Goal: Communication & Community: Participate in discussion

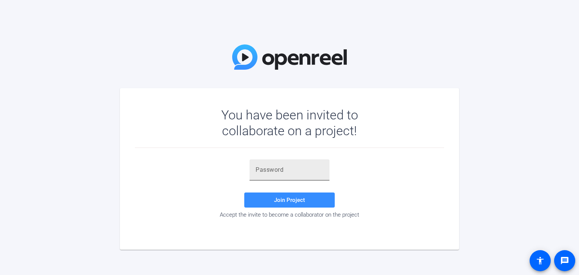
drag, startPoint x: 274, startPoint y: 163, endPoint x: 274, endPoint y: 169, distance: 6.1
paste input "ip8AL#"
type input "ip8AL#"
click at [291, 200] on span "Join Project" at bounding box center [289, 200] width 31 height 7
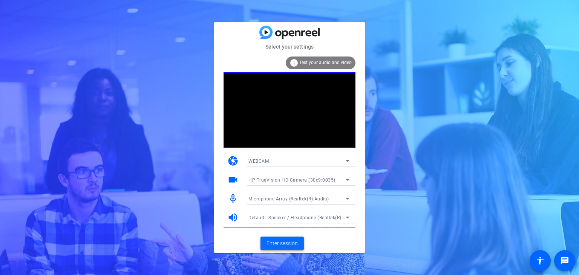
click at [280, 248] on span at bounding box center [281, 243] width 43 height 18
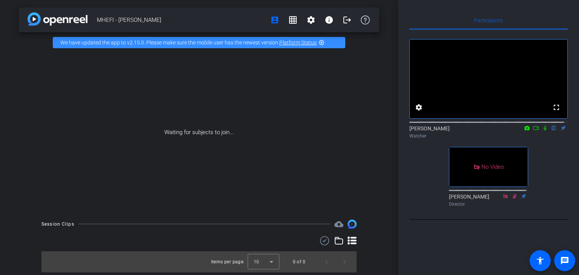
click at [542, 131] on icon at bounding box center [545, 127] width 6 height 5
click at [522, 132] on mat-icon at bounding box center [526, 128] width 9 height 7
click at [521, 136] on div at bounding box center [289, 137] width 579 height 275
click at [534, 130] on icon at bounding box center [535, 128] width 5 height 4
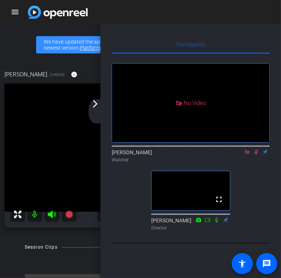
click at [245, 155] on icon at bounding box center [248, 152] width 6 height 5
click at [247, 155] on icon at bounding box center [248, 152] width 4 height 5
click at [246, 155] on icon at bounding box center [248, 152] width 6 height 5
click at [249, 155] on icon at bounding box center [248, 152] width 6 height 5
click at [93, 106] on mat-icon "arrow_forward_ios" at bounding box center [95, 103] width 9 height 9
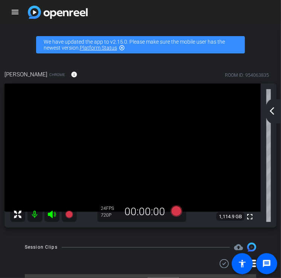
click at [274, 110] on mat-icon "arrow_back_ios_new" at bounding box center [272, 111] width 9 height 9
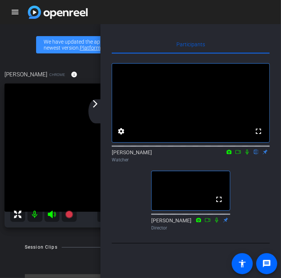
click at [97, 109] on div "arrow_back_ios_new arrow_forward_ios" at bounding box center [97, 111] width 16 height 24
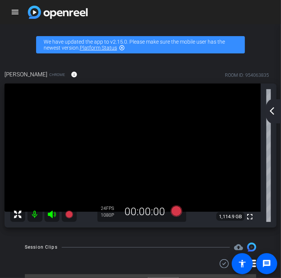
click at [270, 113] on mat-icon "arrow_back_ios_new" at bounding box center [272, 111] width 9 height 9
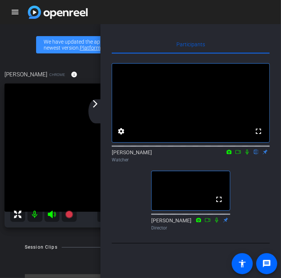
click at [97, 111] on div "arrow_back_ios_new arrow_forward_ios" at bounding box center [97, 111] width 16 height 24
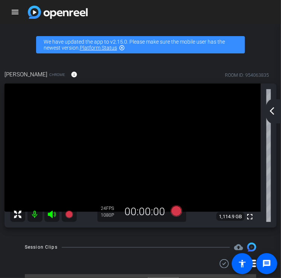
click at [275, 109] on mat-icon "arrow_back_ios_new" at bounding box center [272, 111] width 9 height 9
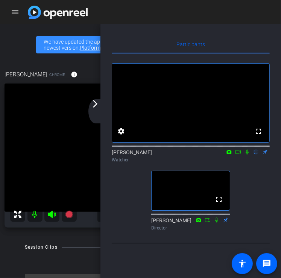
click at [246, 155] on icon at bounding box center [248, 152] width 6 height 5
click at [97, 106] on mat-icon "arrow_forward_ios" at bounding box center [95, 103] width 9 height 9
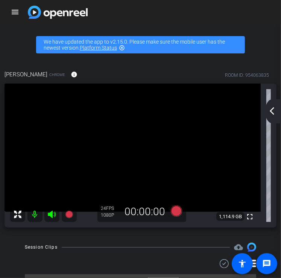
click at [270, 110] on mat-icon "arrow_back_ios_new" at bounding box center [272, 111] width 9 height 9
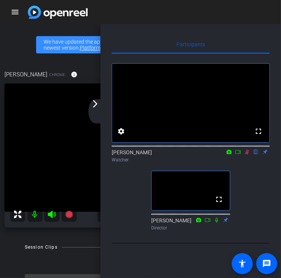
click at [96, 116] on div "arrow_back_ios_new arrow_forward_ios" at bounding box center [97, 111] width 16 height 24
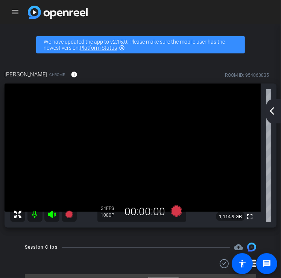
click at [274, 108] on mat-icon "arrow_back_ios_new" at bounding box center [272, 111] width 9 height 9
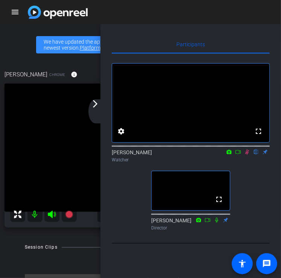
click at [98, 107] on mat-icon "arrow_forward_ios" at bounding box center [95, 103] width 9 height 9
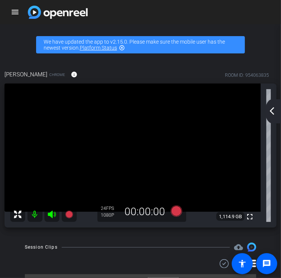
click at [275, 112] on mat-icon "arrow_back_ios_new" at bounding box center [272, 111] width 9 height 9
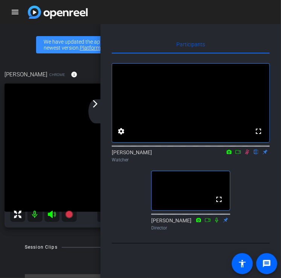
click at [102, 118] on div "arrow_back_ios_new arrow_forward_ios" at bounding box center [97, 111] width 16 height 24
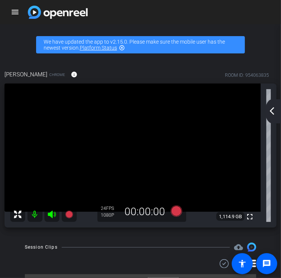
click at [274, 112] on mat-icon "arrow_back_ios_new" at bounding box center [272, 111] width 9 height 9
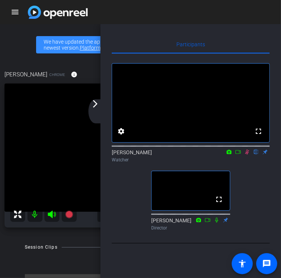
click at [92, 106] on mat-icon "arrow_forward_ios" at bounding box center [95, 103] width 9 height 9
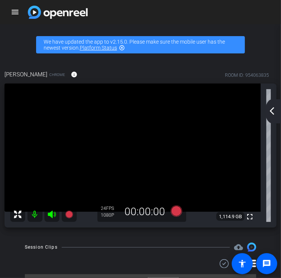
click at [273, 112] on mat-icon "arrow_back_ios_new" at bounding box center [272, 111] width 9 height 9
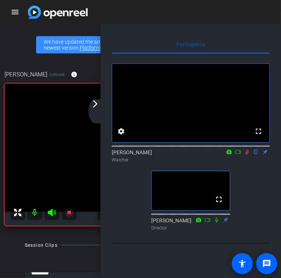
click at [96, 109] on div "arrow_back_ios_new arrow_forward_ios" at bounding box center [97, 111] width 16 height 24
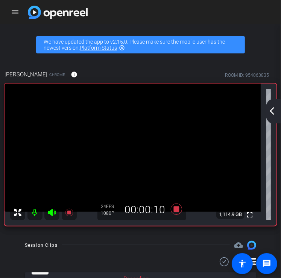
click at [272, 105] on div "arrow_back_ios_new arrow_forward_ios" at bounding box center [274, 111] width 16 height 24
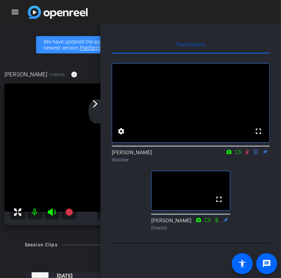
click at [248, 155] on icon at bounding box center [248, 152] width 6 height 5
click at [96, 102] on mat-icon "arrow_forward_ios" at bounding box center [95, 103] width 9 height 9
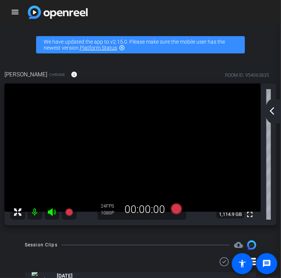
click at [276, 113] on mat-icon "arrow_back_ios_new" at bounding box center [272, 111] width 9 height 9
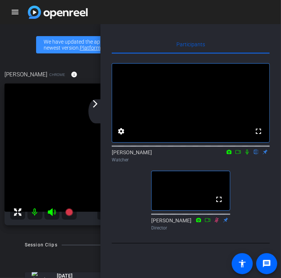
click at [98, 109] on div "arrow_back_ios_new arrow_forward_ios" at bounding box center [97, 111] width 16 height 24
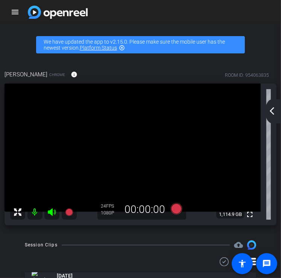
click at [277, 103] on div "arrow_back_ios_new arrow_forward_ios" at bounding box center [274, 111] width 16 height 24
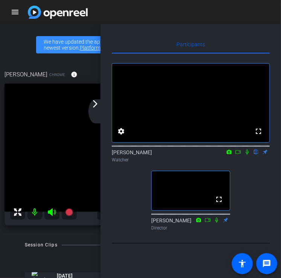
click at [248, 155] on icon at bounding box center [247, 152] width 3 height 5
drag, startPoint x: 247, startPoint y: 163, endPoint x: 253, endPoint y: 193, distance: 30.8
click at [247, 155] on icon at bounding box center [248, 152] width 6 height 5
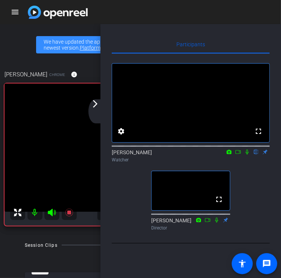
click at [248, 155] on icon at bounding box center [248, 152] width 6 height 5
click at [98, 112] on div "arrow_back_ios_new arrow_forward_ios" at bounding box center [97, 111] width 16 height 24
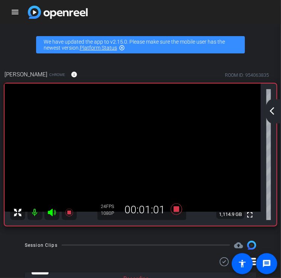
click at [273, 115] on mat-icon "arrow_back_ios_new" at bounding box center [272, 111] width 9 height 9
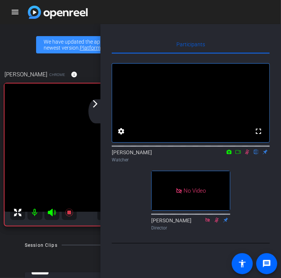
click at [91, 106] on mat-icon "arrow_forward_ios" at bounding box center [95, 103] width 9 height 9
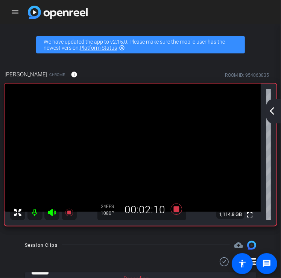
click at [268, 115] on mat-icon "arrow_back_ios_new" at bounding box center [272, 111] width 9 height 9
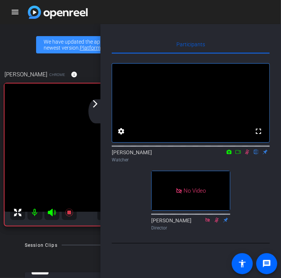
click at [96, 109] on div "arrow_back_ios_new arrow_forward_ios" at bounding box center [97, 111] width 16 height 24
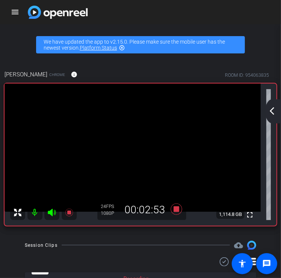
click at [278, 108] on div "arrow_back_ios_new arrow_forward_ios" at bounding box center [274, 111] width 16 height 24
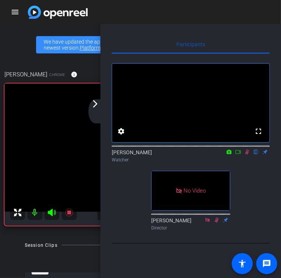
click at [247, 155] on icon at bounding box center [248, 152] width 6 height 5
click at [95, 107] on mat-icon "arrow_forward_ios" at bounding box center [95, 103] width 9 height 9
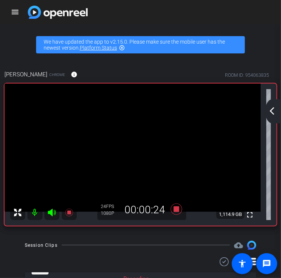
click at [277, 111] on div "arrow_back_ios_new arrow_forward_ios" at bounding box center [274, 111] width 16 height 24
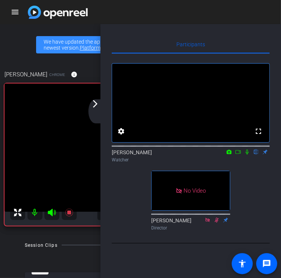
click at [95, 113] on div "arrow_back_ios_new arrow_forward_ios" at bounding box center [97, 111] width 16 height 24
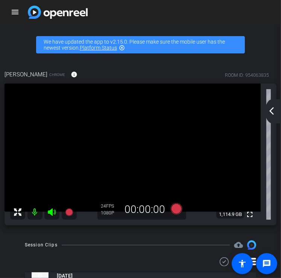
click at [277, 112] on div "arrow_back_ios_new arrow_forward_ios" at bounding box center [274, 111] width 16 height 24
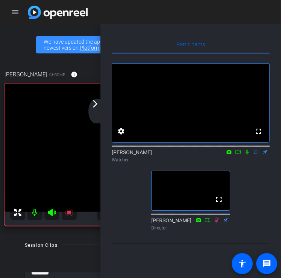
click at [248, 155] on icon at bounding box center [247, 152] width 3 height 5
click at [101, 109] on div "arrow_back_ios_new arrow_forward_ios" at bounding box center [97, 111] width 16 height 24
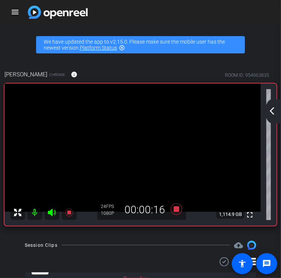
click at [273, 114] on mat-icon "arrow_back_ios_new" at bounding box center [272, 111] width 9 height 9
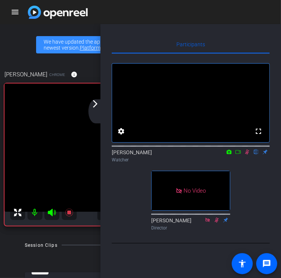
click at [95, 102] on mat-icon "arrow_forward_ios" at bounding box center [95, 103] width 9 height 9
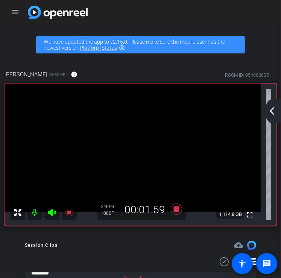
click at [270, 110] on mat-icon "arrow_back_ios_new" at bounding box center [272, 111] width 9 height 9
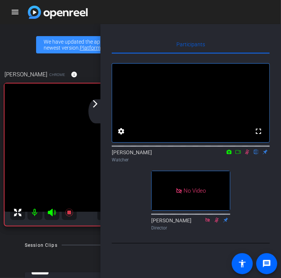
click at [247, 155] on icon at bounding box center [248, 152] width 6 height 5
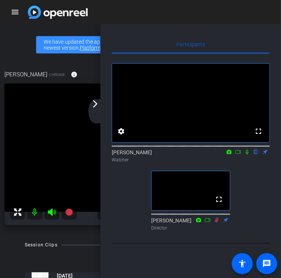
click at [93, 111] on div "arrow_back_ios_new arrow_forward_ios" at bounding box center [97, 111] width 16 height 24
